Goal: Information Seeking & Learning: Learn about a topic

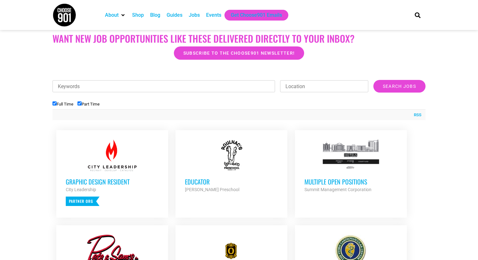
scroll to position [160, 0]
click at [82, 103] on input "Part Time" at bounding box center [80, 103] width 4 height 4
checkbox input "false"
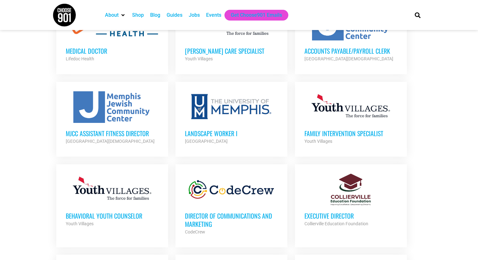
scroll to position [465, 0]
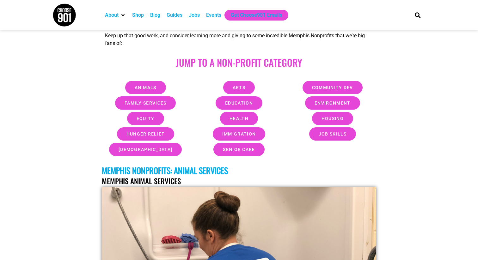
scroll to position [249, 0]
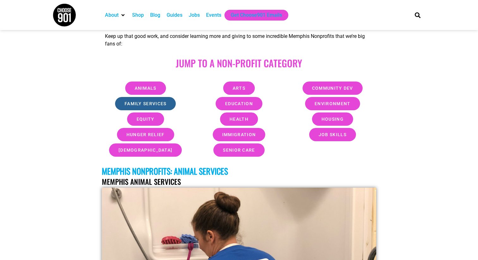
click at [160, 102] on span "Family Services" at bounding box center [146, 104] width 42 height 4
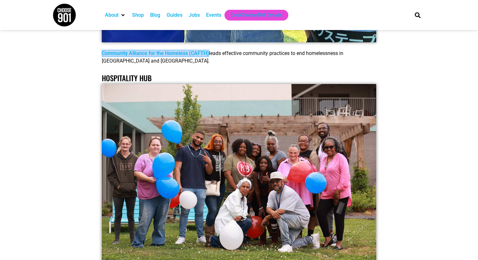
scroll to position [11567, 0]
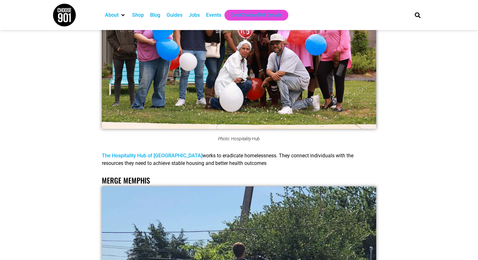
click at [123, 153] on link "The Hospitality Hub of Memphis" at bounding box center [152, 156] width 101 height 6
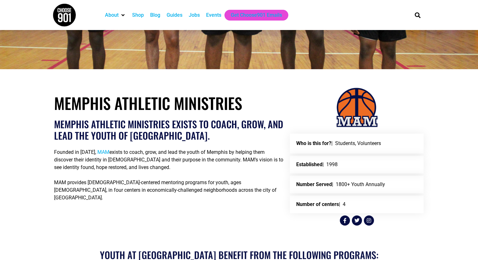
scroll to position [254, 0]
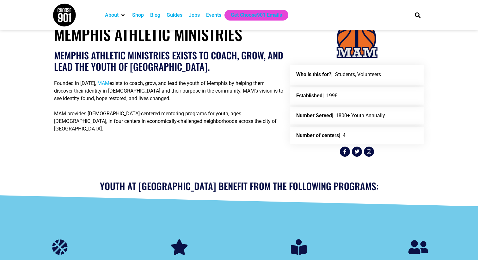
click at [104, 84] on span "MAM" at bounding box center [103, 83] width 12 height 6
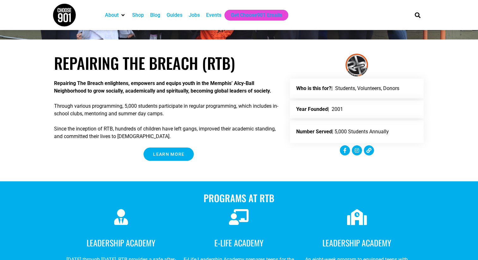
scroll to position [174, 0]
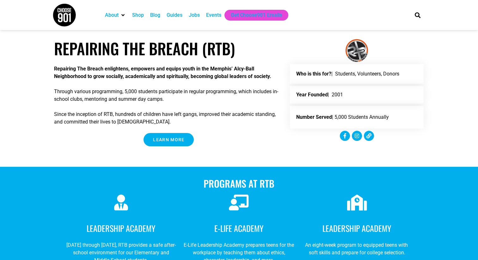
click at [178, 138] on span "Learn More" at bounding box center [168, 140] width 31 height 4
